Goal: Entertainment & Leisure: Consume media (video, audio)

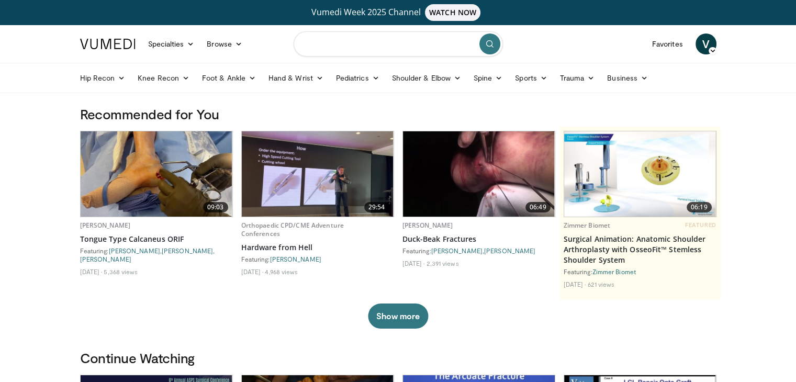
click at [355, 42] on input "Search topics, interventions" at bounding box center [398, 43] width 209 height 25
type input "**********"
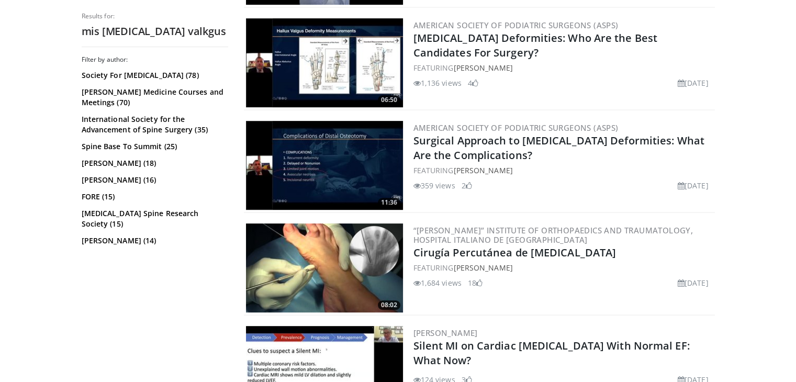
scroll to position [482, 0]
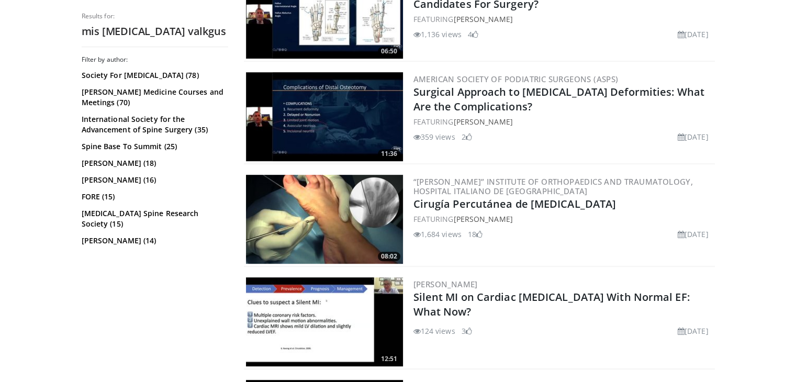
click at [322, 224] on img at bounding box center [324, 219] width 157 height 89
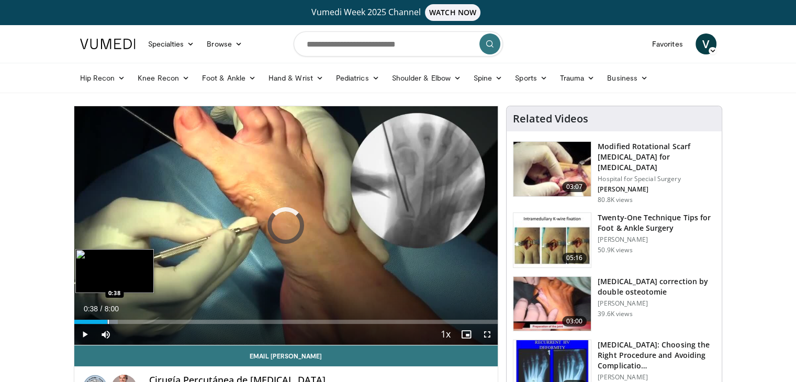
click at [108, 322] on div "Progress Bar" at bounding box center [108, 322] width 1 height 4
click at [122, 322] on div "Progress Bar" at bounding box center [122, 322] width 1 height 4
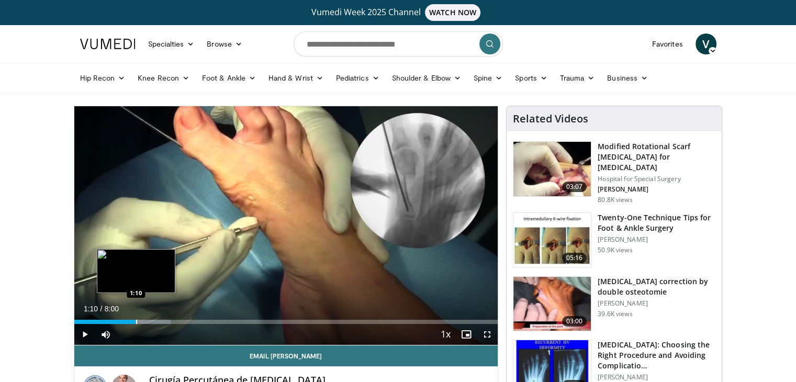
click at [136, 321] on div "Progress Bar" at bounding box center [136, 322] width 1 height 4
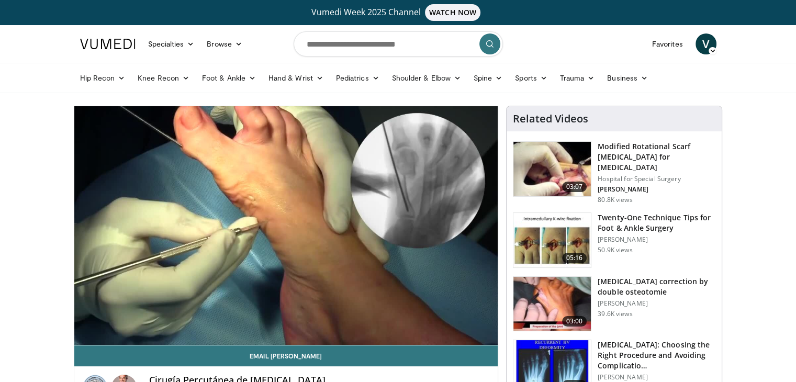
click at [163, 315] on video-js "**********" at bounding box center [286, 225] width 424 height 239
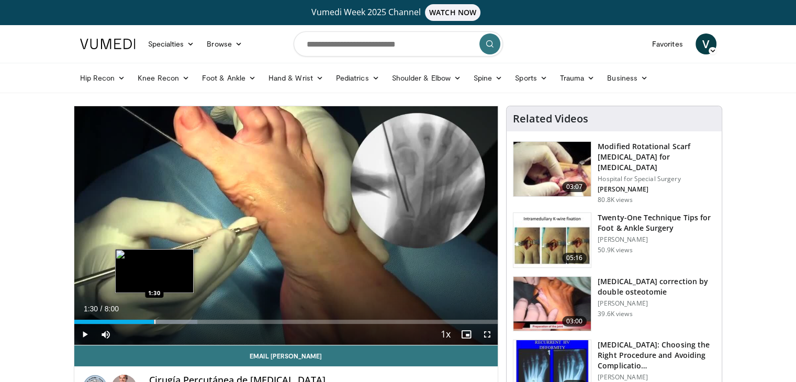
click at [154, 317] on div "Loaded : 29.05% 1:30 1:30" at bounding box center [286, 319] width 424 height 10
click at [166, 320] on div "Progress Bar" at bounding box center [166, 322] width 1 height 4
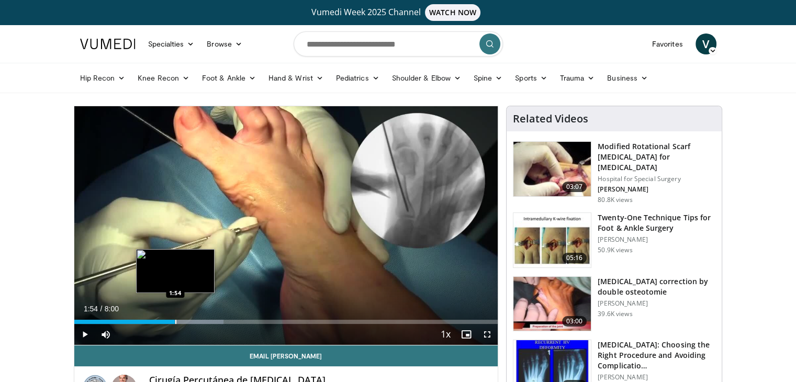
click at [175, 320] on div "Progress Bar" at bounding box center [175, 322] width 1 height 4
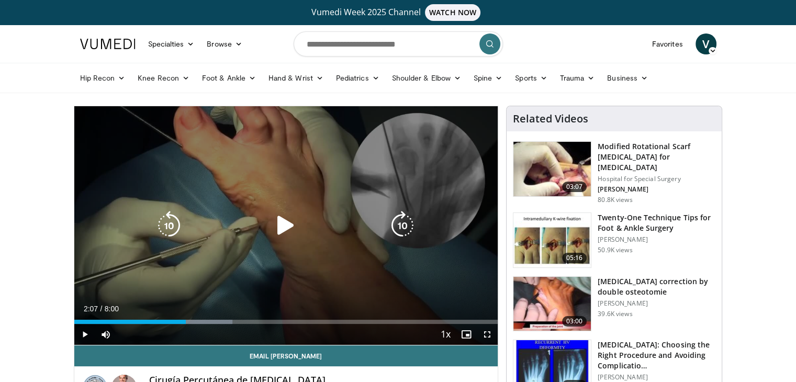
click at [186, 321] on div "Loaded : 37.35% 2:07 1:54" at bounding box center [286, 322] width 424 height 4
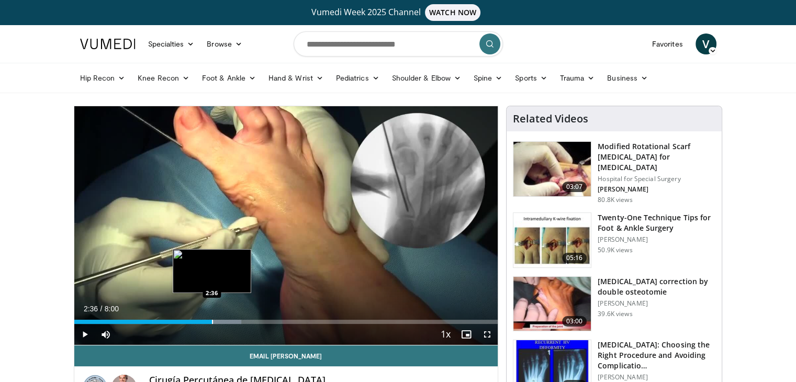
click at [211, 315] on div "Loaded : 39.43% 2:36 2:36" at bounding box center [286, 319] width 424 height 10
click at [222, 316] on div "Loaded : 45.66% 2:48 2:48" at bounding box center [286, 319] width 424 height 10
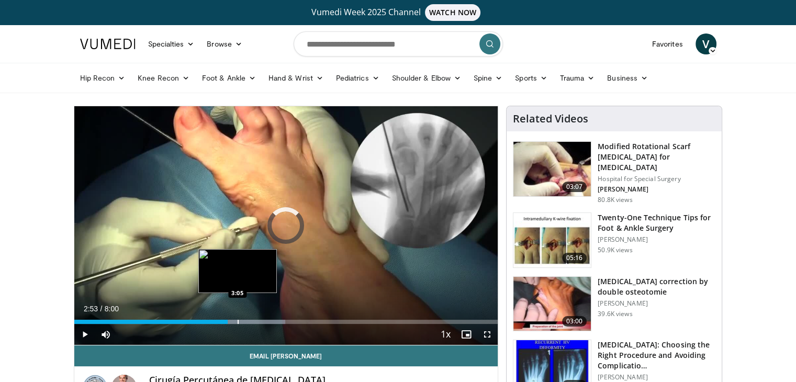
click at [238, 318] on div "Loaded : 49.81% 2:54 3:05" at bounding box center [286, 319] width 424 height 10
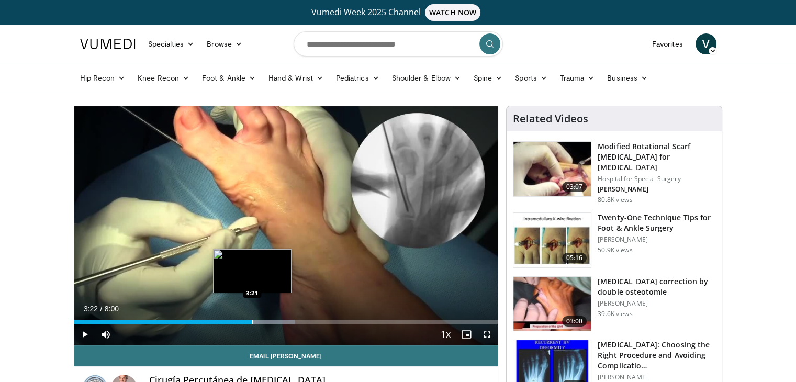
click at [252, 320] on div "Progress Bar" at bounding box center [252, 322] width 1 height 4
click at [266, 323] on div "Progress Bar" at bounding box center [266, 322] width 1 height 4
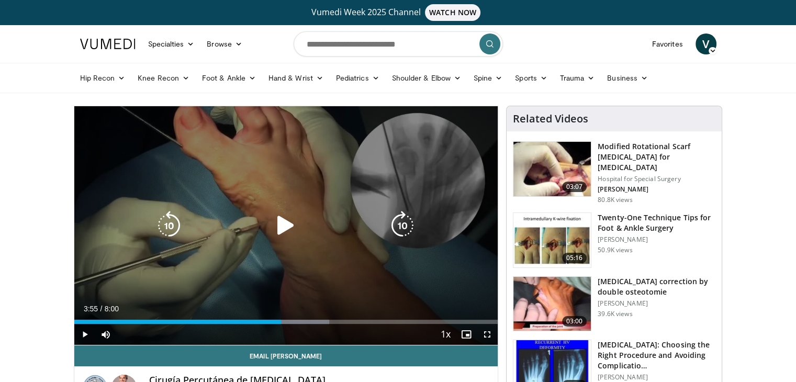
click at [281, 323] on div "Loaded : 60.19% 3:55 3:46" at bounding box center [286, 322] width 424 height 4
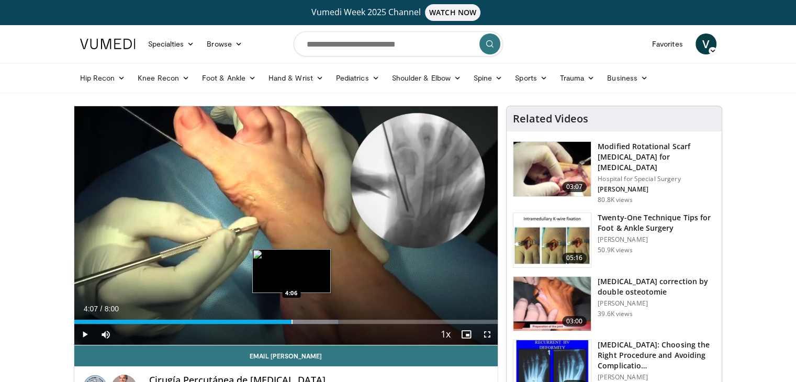
click at [292, 321] on div "Progress Bar" at bounding box center [292, 322] width 1 height 4
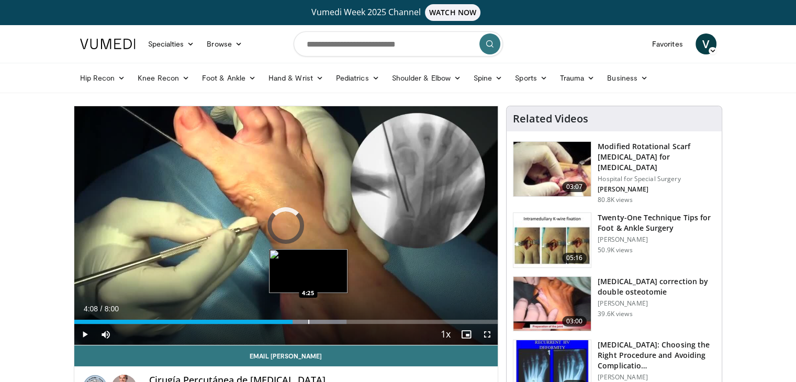
click at [308, 320] on div "Progress Bar" at bounding box center [308, 322] width 1 height 4
click at [318, 318] on div "Loaded : 68.49% 4:27 4:37" at bounding box center [286, 319] width 424 height 10
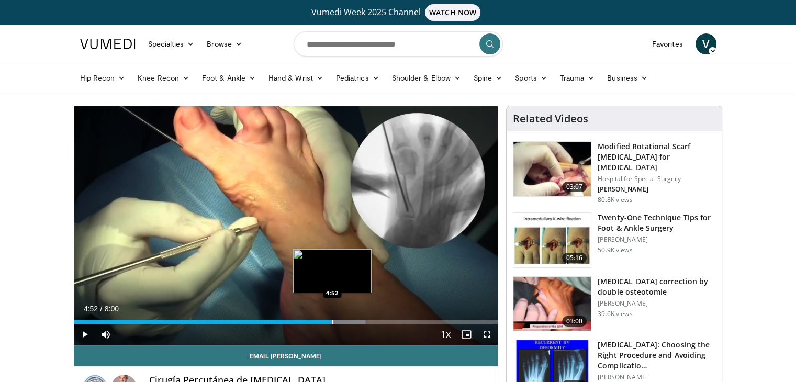
click at [332, 321] on div "Progress Bar" at bounding box center [332, 322] width 1 height 4
click at [337, 321] on div "Progress Bar" at bounding box center [337, 322] width 1 height 4
click at [347, 321] on div "Progress Bar" at bounding box center [329, 322] width 71 height 4
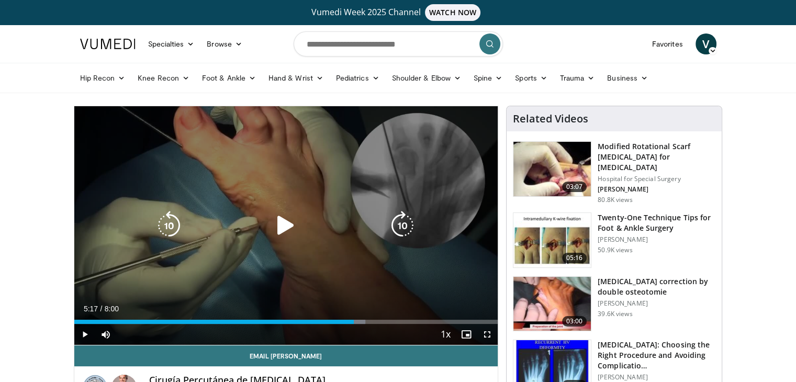
click at [354, 321] on div "Loaded : 68.68% 5:17 5:08" at bounding box center [286, 322] width 424 height 4
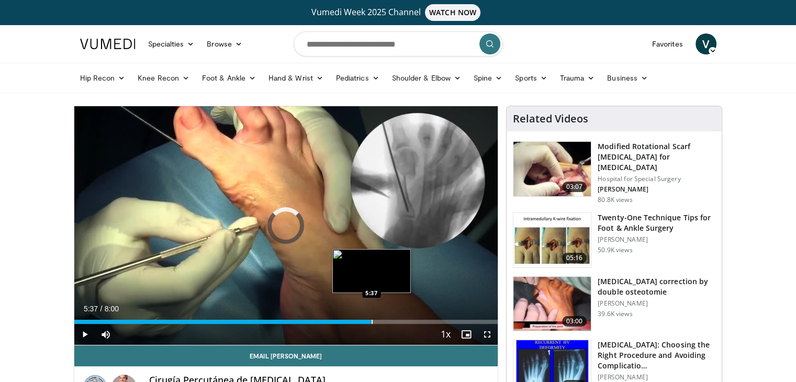
click at [371, 319] on div "Loaded : 0.00% 5:37 5:37" at bounding box center [286, 319] width 424 height 10
click at [392, 318] on div "Loaded : 0.00% 6:01 6:01" at bounding box center [286, 319] width 424 height 10
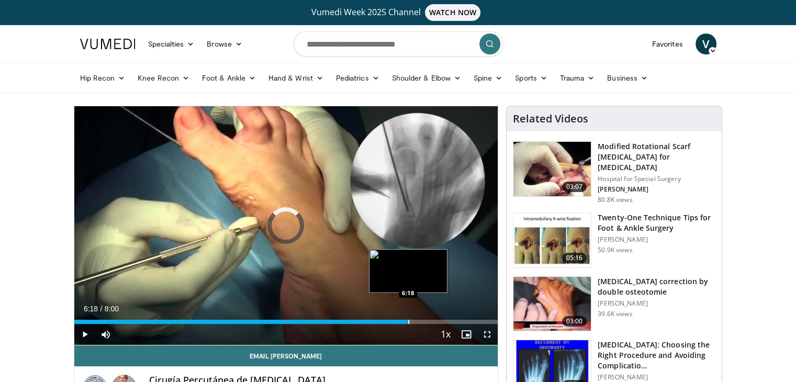
click at [408, 320] on div "Progress Bar" at bounding box center [408, 322] width 1 height 4
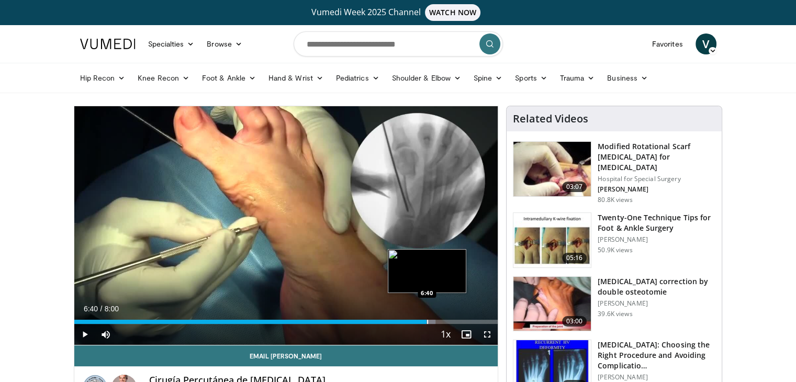
click at [427, 321] on div "Progress Bar" at bounding box center [427, 322] width 1 height 4
click at [434, 321] on div "Progress Bar" at bounding box center [434, 322] width 1 height 4
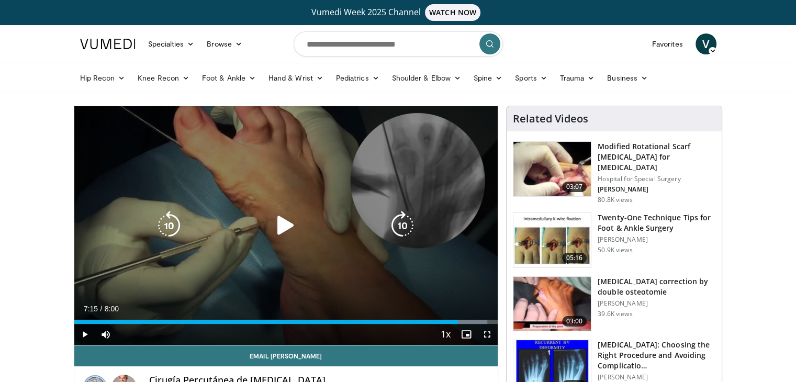
click at [458, 317] on div "Loaded : 97.55% 7:15 6:47" at bounding box center [286, 319] width 424 height 10
click at [467, 319] on div "Loaded : 100.00% 7:26 6:47" at bounding box center [286, 319] width 424 height 10
click at [472, 321] on div "Progress Bar" at bounding box center [465, 322] width 66 height 4
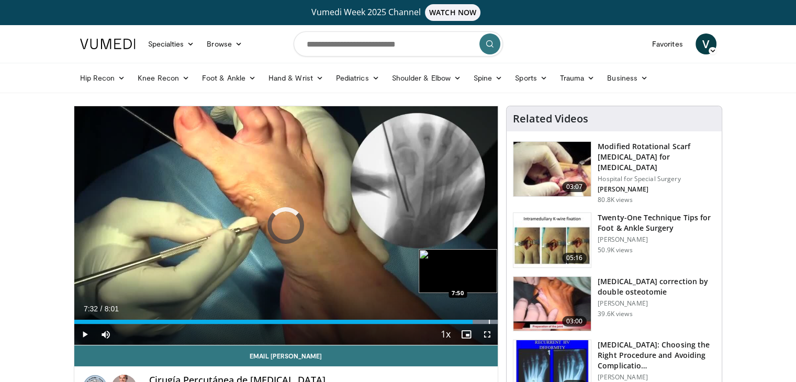
click at [489, 320] on div "Progress Bar" at bounding box center [489, 322] width 1 height 4
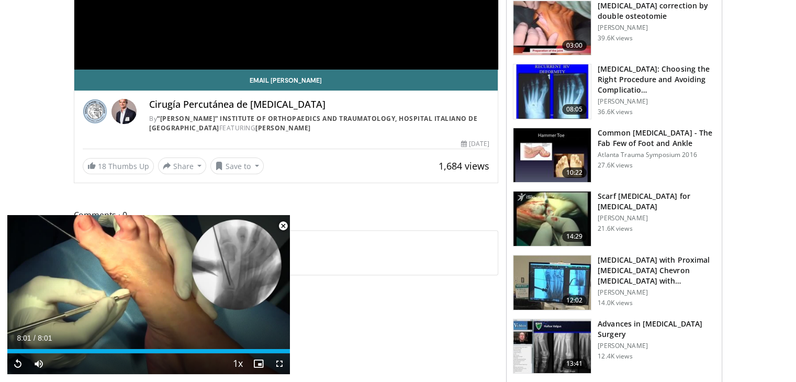
scroll to position [317, 0]
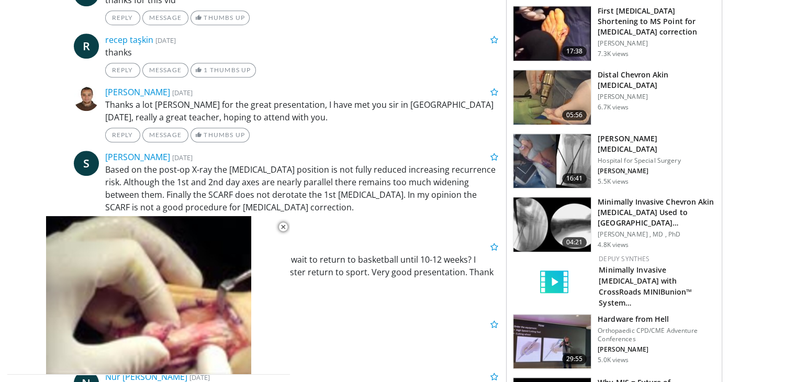
scroll to position [836, 0]
